Goal: Transaction & Acquisition: Book appointment/travel/reservation

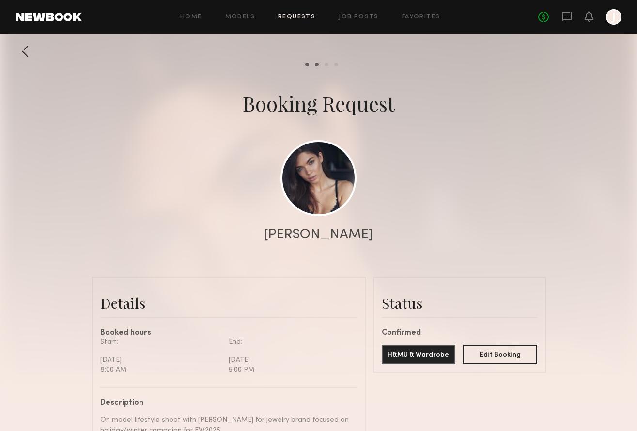
scroll to position [518, 0]
click at [318, 185] on link at bounding box center [318, 178] width 76 height 76
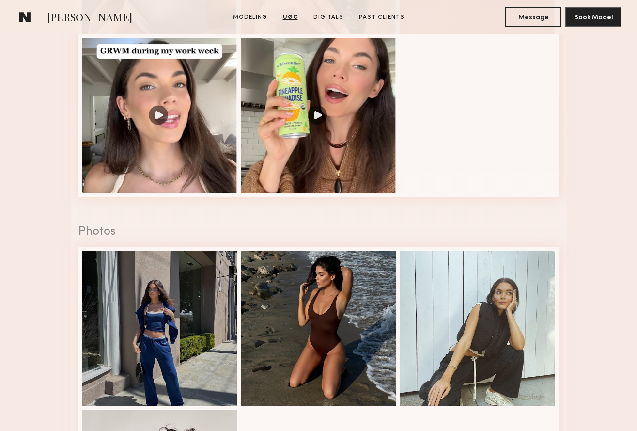
scroll to position [1660, 0]
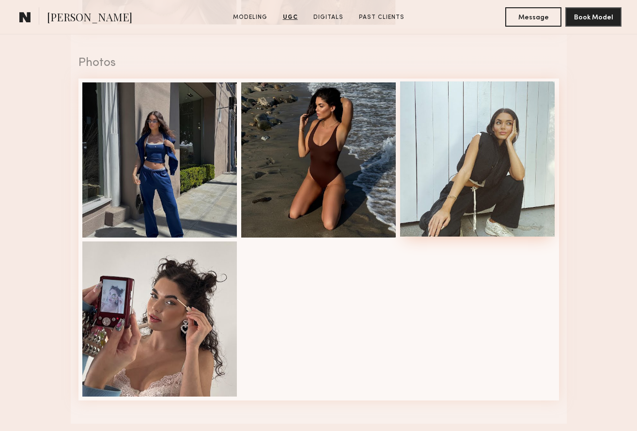
click at [474, 163] on div at bounding box center [477, 158] width 155 height 155
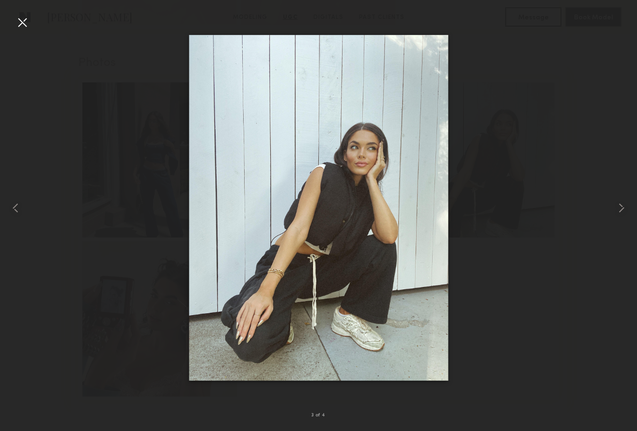
click at [19, 24] on div at bounding box center [23, 23] width 16 height 16
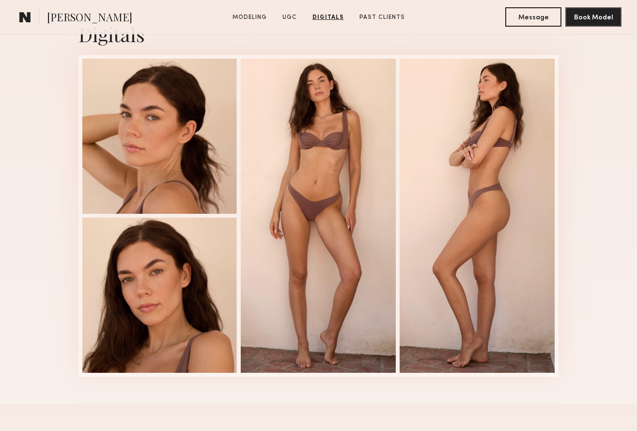
scroll to position [2088, 0]
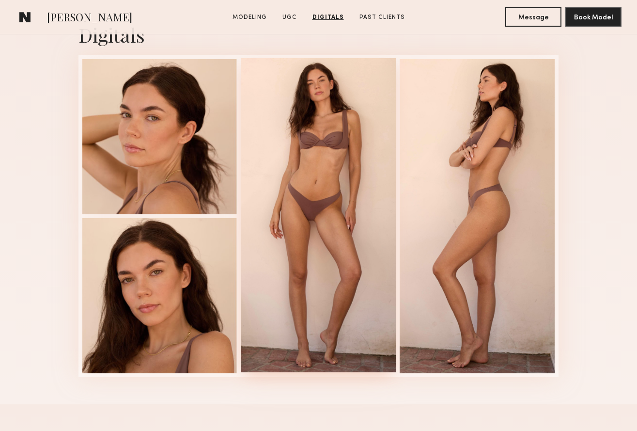
click at [315, 192] on div at bounding box center [318, 215] width 155 height 314
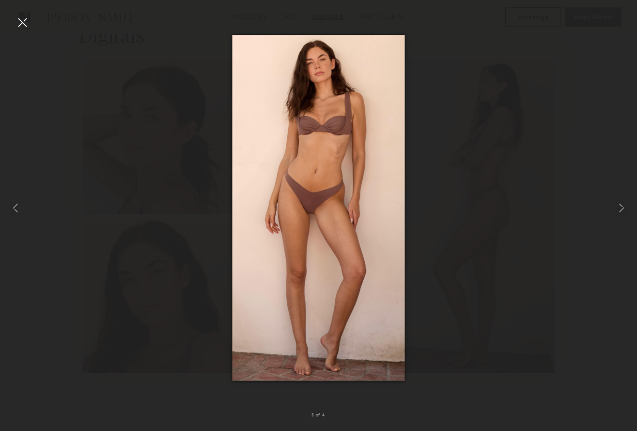
click at [25, 22] on div at bounding box center [23, 23] width 16 height 16
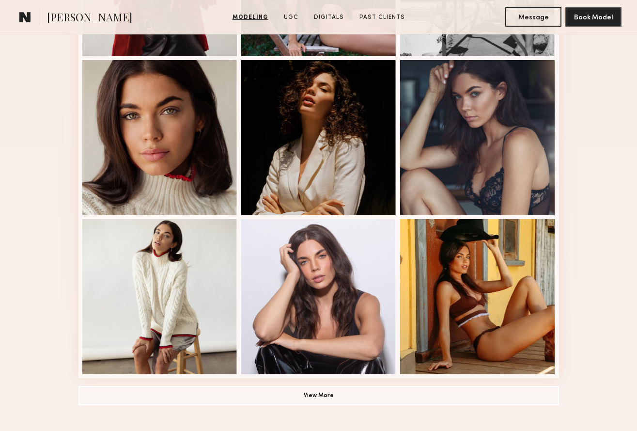
scroll to position [573, 0]
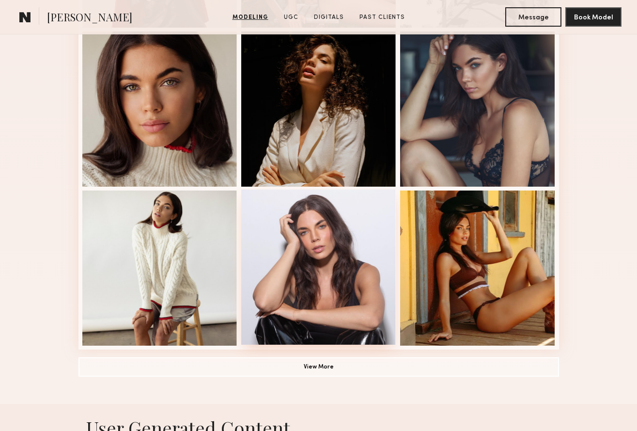
click at [295, 272] on div at bounding box center [318, 266] width 155 height 155
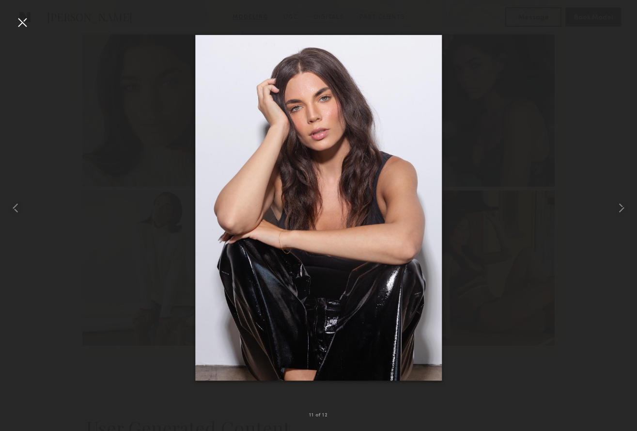
click at [19, 23] on div at bounding box center [23, 23] width 16 height 16
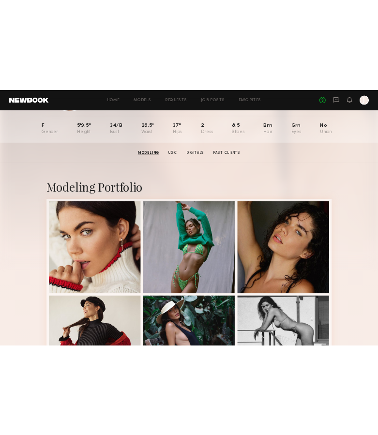
scroll to position [0, 0]
